Goal: Task Accomplishment & Management: Use online tool/utility

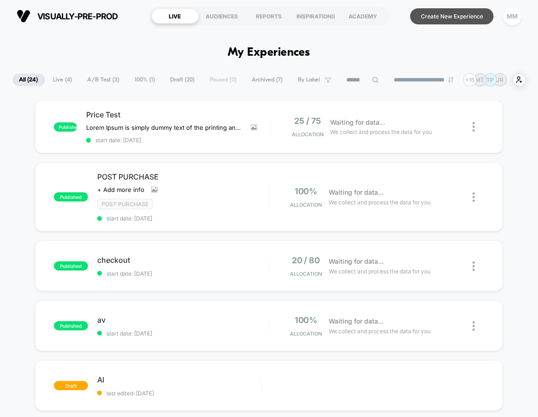
click at [445, 21] on button "Create New Experience" at bounding box center [451, 16] width 83 height 16
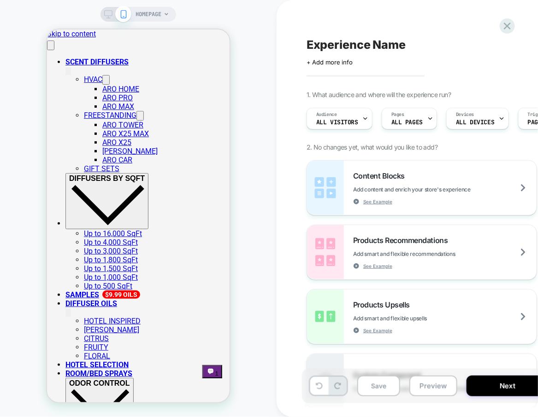
scroll to position [0, 1]
click at [276, 258] on div "HOMEPAGE" at bounding box center [138, 208] width 276 height 399
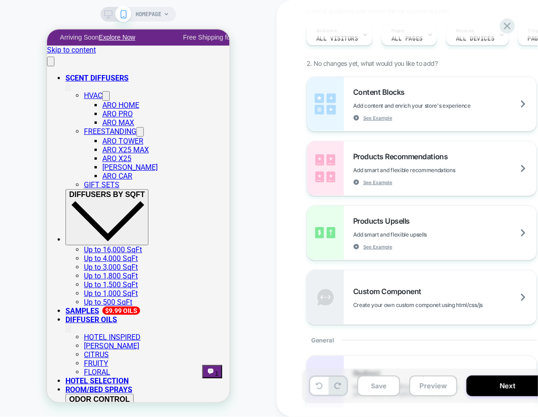
scroll to position [0, 0]
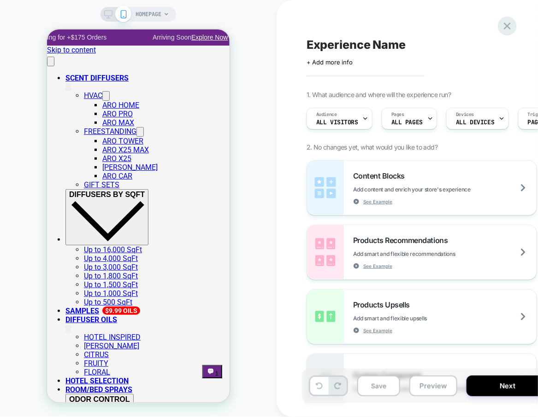
click at [503, 28] on icon at bounding box center [507, 26] width 12 height 12
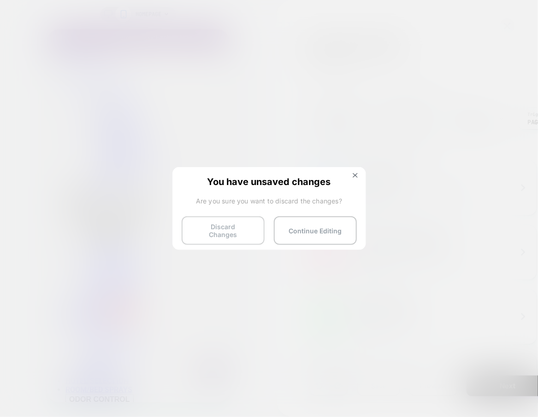
click at [246, 229] on button "Discard Changes" at bounding box center [223, 231] width 83 height 29
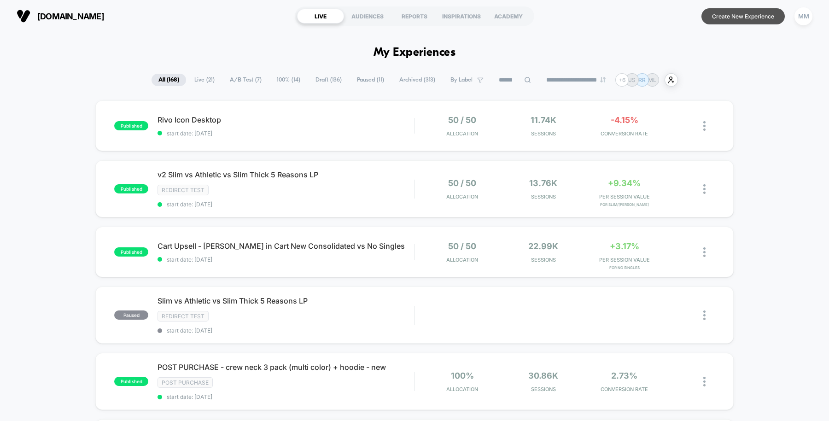
click at [537, 16] on button "Create New Experience" at bounding box center [743, 16] width 83 height 16
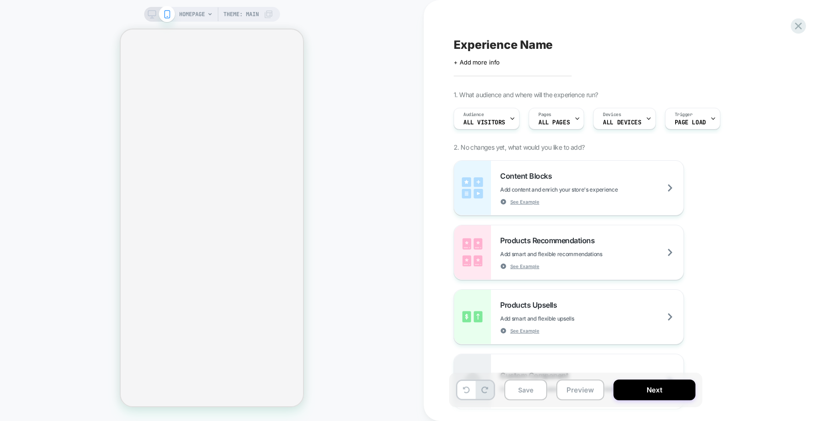
click at [264, 14] on div "HOMEPAGE Theme: MAIN" at bounding box center [226, 14] width 94 height 15
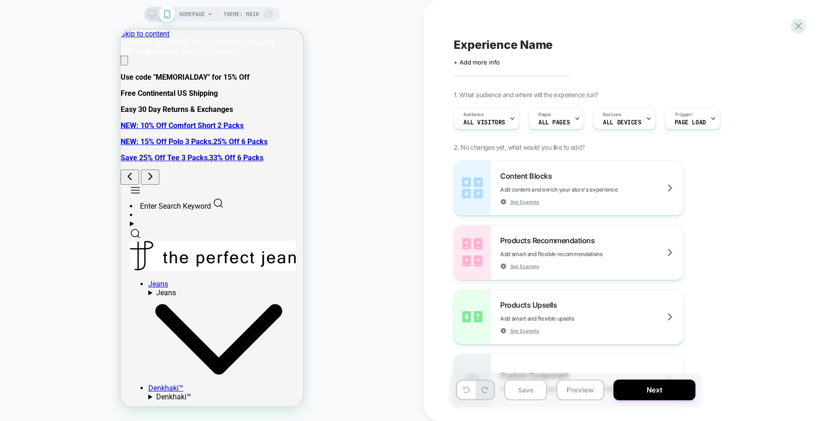
click at [243, 15] on span "Theme: MAIN" at bounding box center [240, 14] width 35 height 15
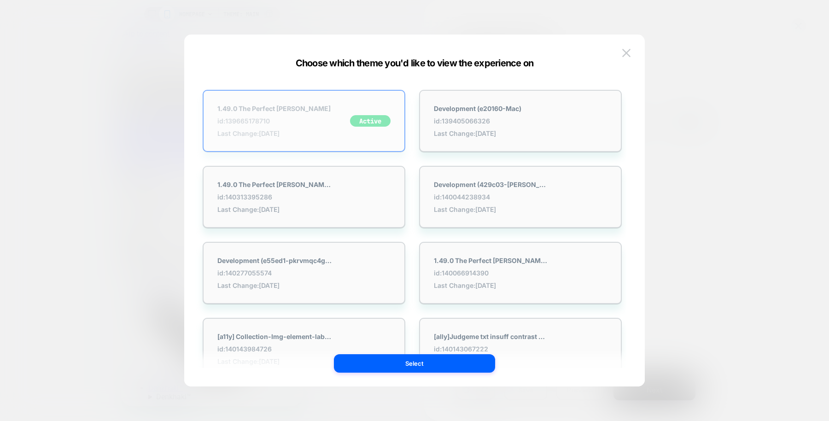
click at [357, 116] on div "Active" at bounding box center [370, 121] width 41 height 12
drag, startPoint x: 279, startPoint y: 123, endPoint x: 226, endPoint y: 120, distance: 52.6
click at [226, 120] on span "id: 139665178710" at bounding box center [273, 121] width 113 height 8
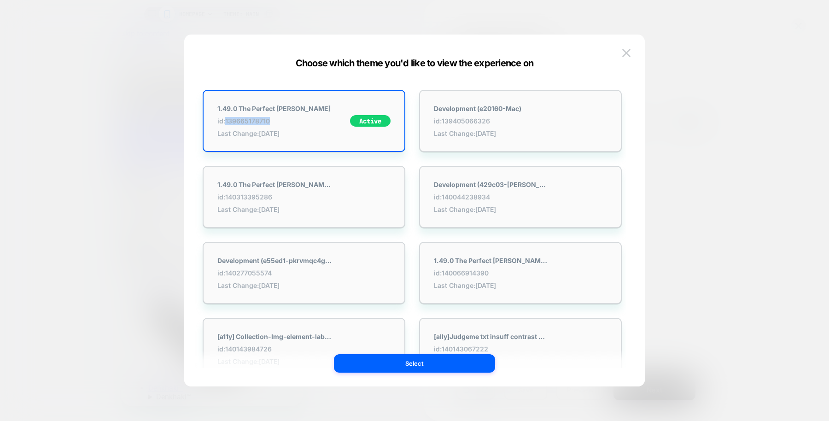
copy span "139665178710"
click at [392, 363] on button "Select" at bounding box center [414, 363] width 161 height 18
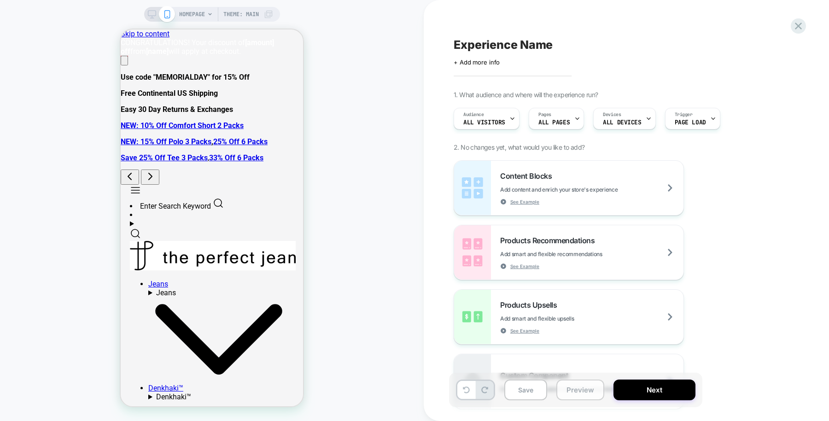
click at [537, 390] on button "Preview" at bounding box center [581, 390] width 48 height 21
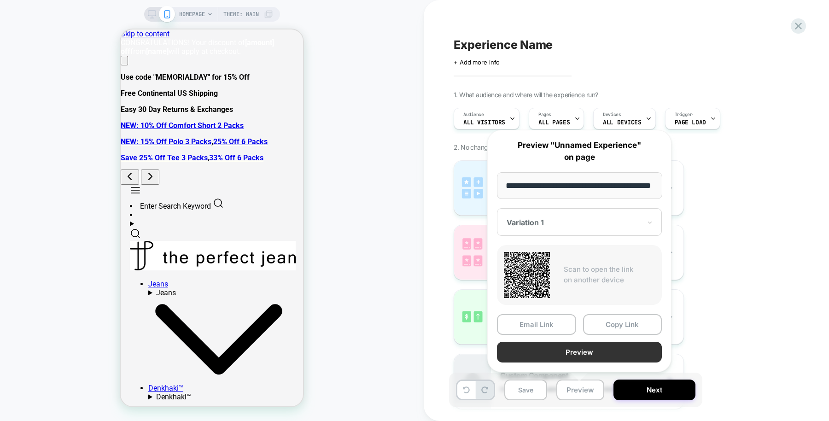
click at [537, 351] on button "Preview" at bounding box center [579, 352] width 165 height 21
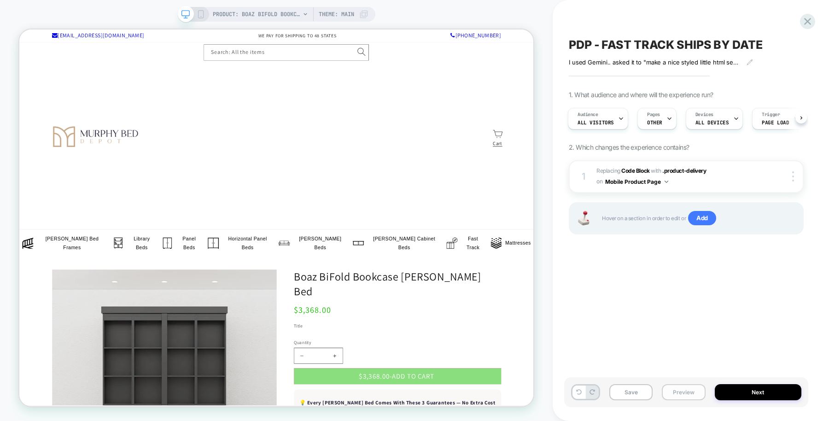
click at [682, 392] on button "Preview" at bounding box center [683, 392] width 43 height 16
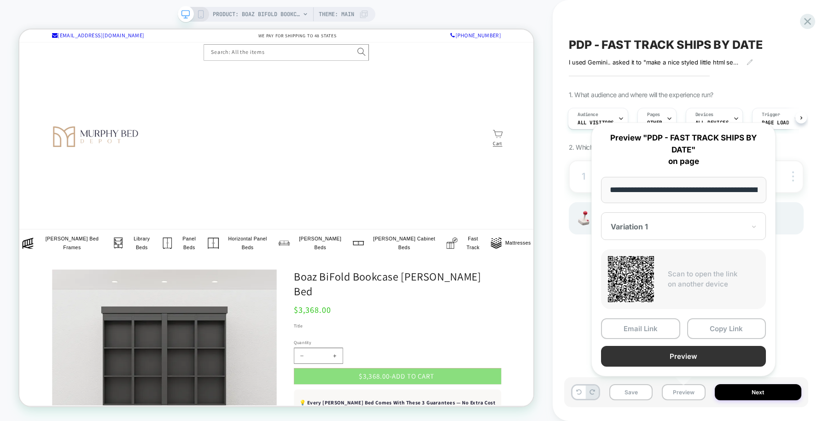
click at [673, 353] on button "Preview" at bounding box center [683, 356] width 165 height 21
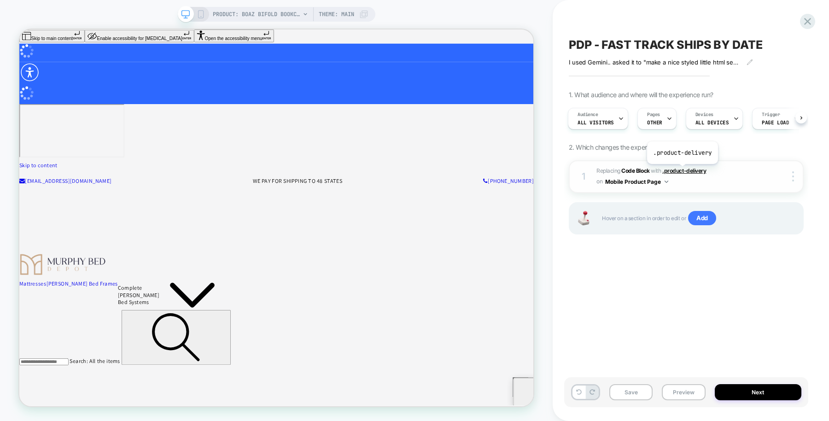
click at [682, 170] on span ".product-delivery" at bounding box center [685, 170] width 44 height 7
click at [203, 12] on icon at bounding box center [201, 14] width 8 height 8
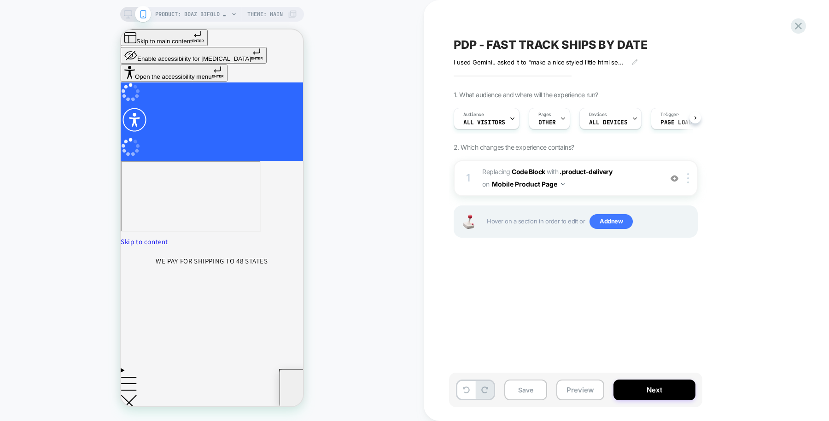
scroll to position [0, 0]
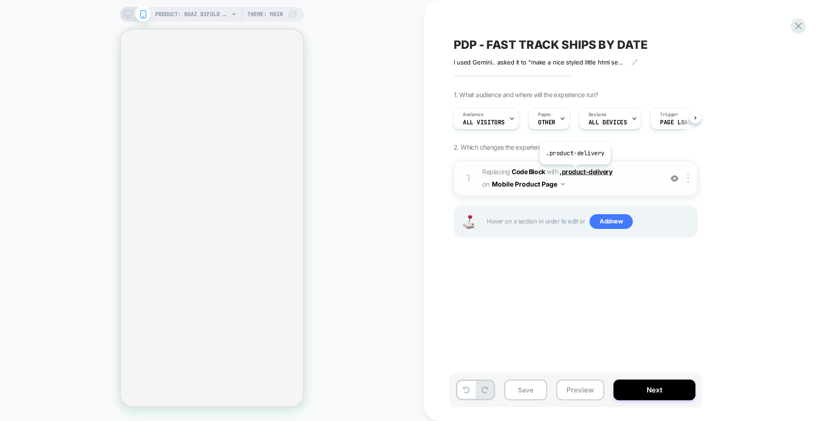
click at [575, 171] on span ".product-delivery" at bounding box center [586, 172] width 53 height 8
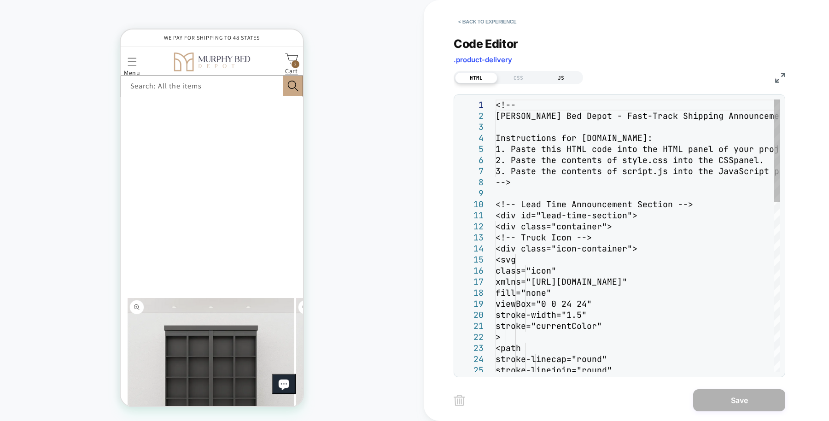
scroll to position [0, 0]
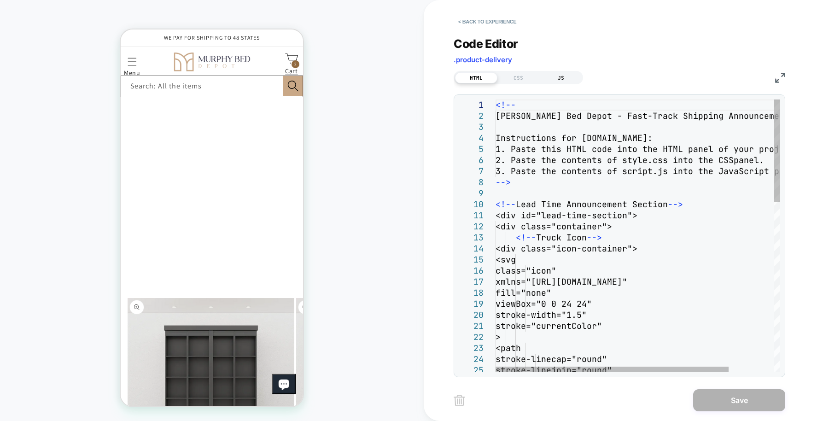
click at [560, 76] on div "JS" at bounding box center [561, 77] width 42 height 11
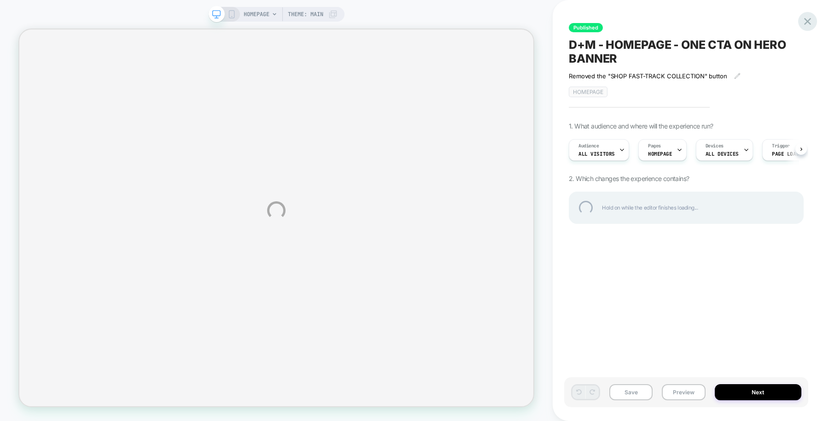
click at [433, 18] on div at bounding box center [808, 21] width 19 height 19
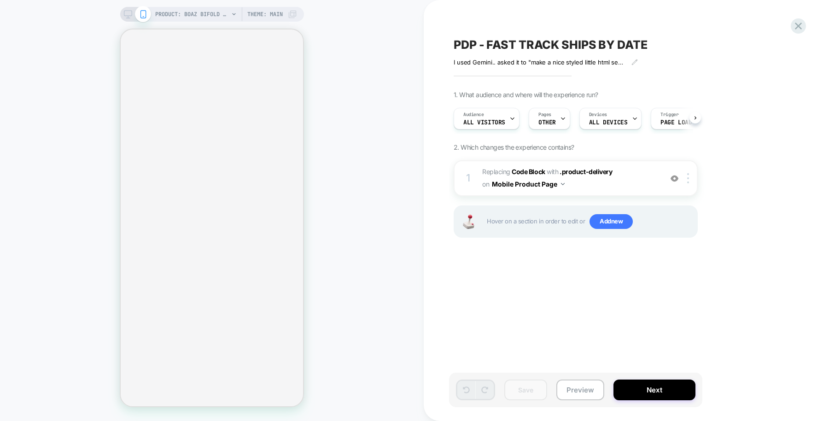
scroll to position [0, 0]
click at [396, 169] on span ".product-delivery" at bounding box center [586, 172] width 53 height 8
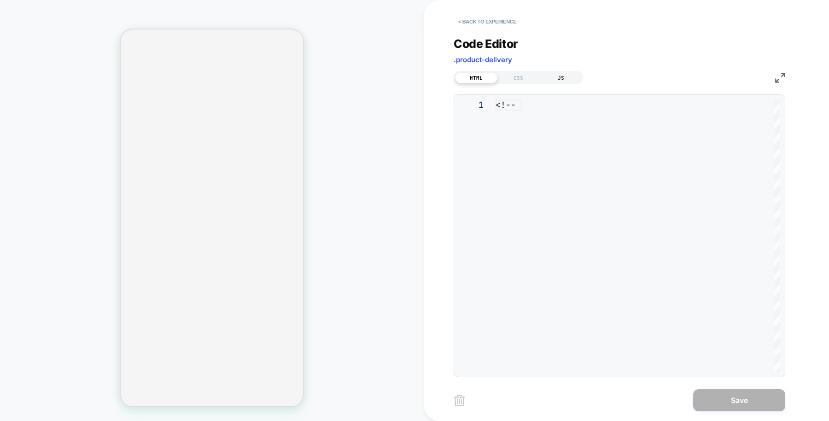
click at [396, 77] on div "JS" at bounding box center [561, 77] width 42 height 11
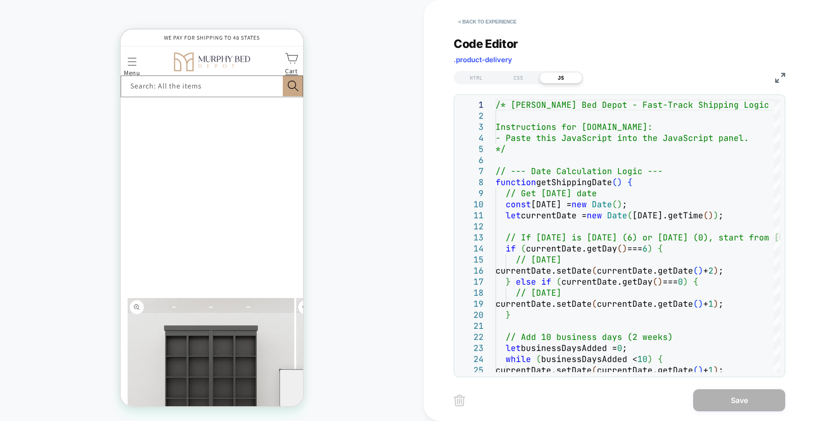
scroll to position [0, 0]
